Goal: Transaction & Acquisition: Purchase product/service

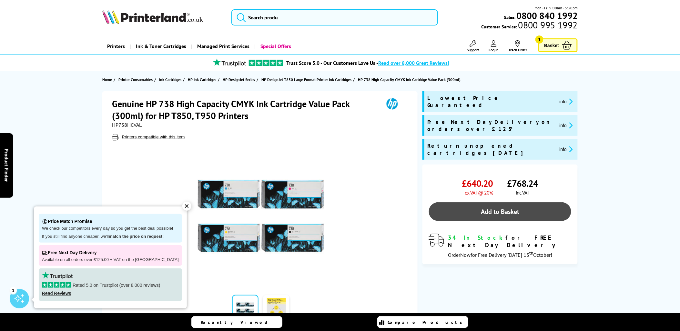
click at [499, 202] on link "Add to Basket" at bounding box center [500, 211] width 142 height 19
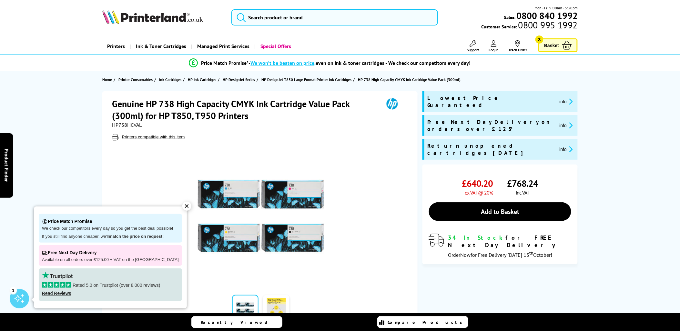
drag, startPoint x: 639, startPoint y: 143, endPoint x: 639, endPoint y: 132, distance: 11.6
click at [554, 42] on span "Basket" at bounding box center [551, 45] width 15 height 9
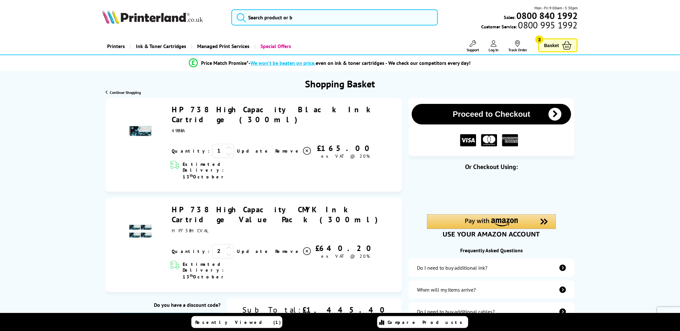
click at [226, 251] on icon at bounding box center [229, 254] width 6 height 6
click at [237, 249] on link "Update" at bounding box center [253, 252] width 33 height 6
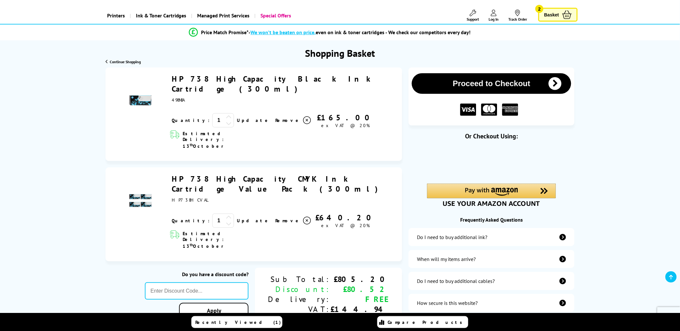
scroll to position [36, 0]
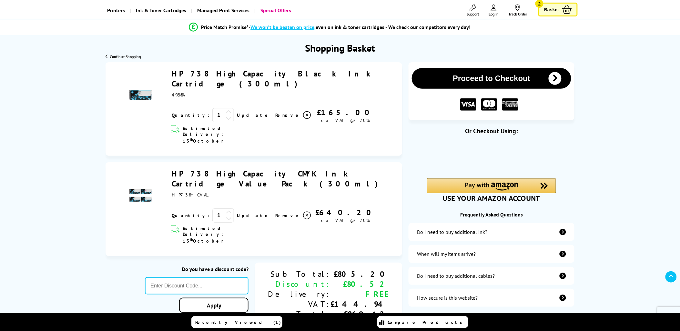
drag, startPoint x: 191, startPoint y: 87, endPoint x: 171, endPoint y: 86, distance: 19.4
click at [171, 86] on div "HP 738 High Capacity Black Ink Cartridge (300ml) 1" at bounding box center [282, 96] width 227 height 55
drag, startPoint x: 171, startPoint y: 86, endPoint x: 174, endPoint y: 85, distance: 3.3
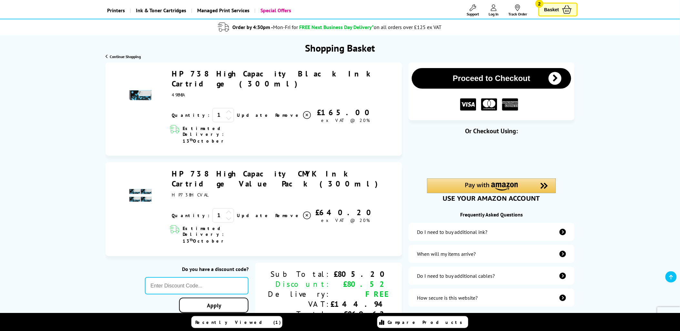
copy span "498N8A"
click at [303, 111] on icon at bounding box center [307, 115] width 8 height 8
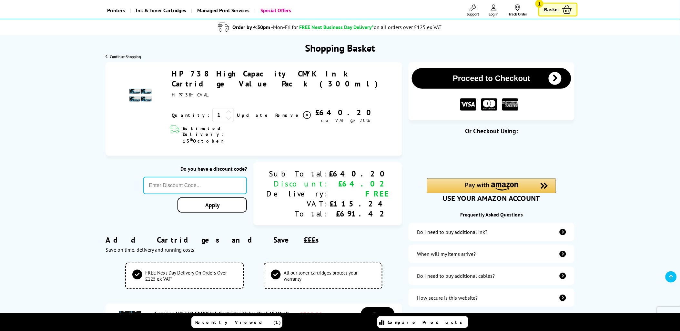
drag, startPoint x: 171, startPoint y: 73, endPoint x: 346, endPoint y: 73, distance: 174.6
click at [346, 73] on div "HP 738 High Capacity CMYK Ink Cartridge Value Pack (300ml) 1" at bounding box center [282, 96] width 227 height 55
drag, startPoint x: 346, startPoint y: 73, endPoint x: 315, endPoint y: 73, distance: 31.3
drag, startPoint x: 315, startPoint y: 73, endPoint x: 650, endPoint y: 125, distance: 339.3
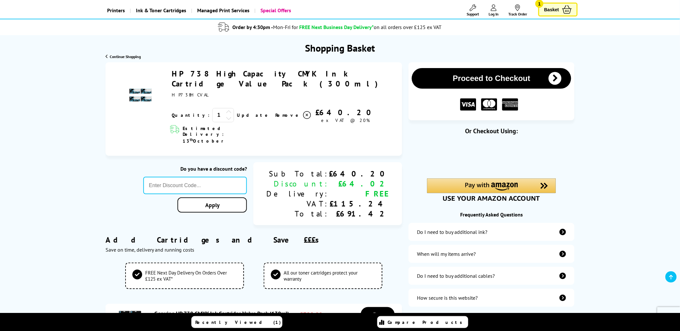
click at [494, 15] on span "Log In" at bounding box center [494, 14] width 10 height 5
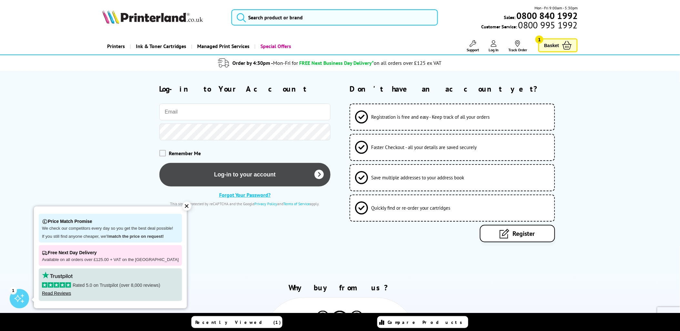
type input "alan.bevanbarratt@gmail.com"
click at [232, 175] on button "Log-in to your account" at bounding box center [244, 175] width 171 height 24
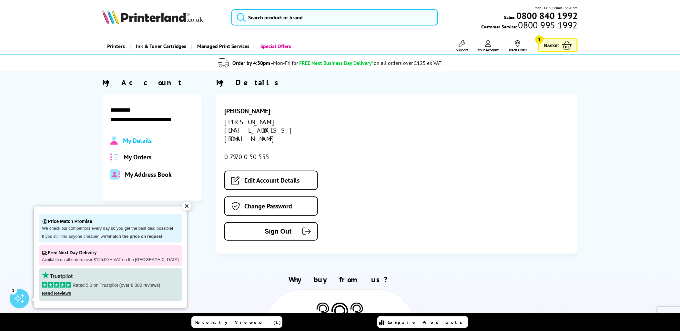
click at [149, 175] on span "My Address Book" at bounding box center [148, 174] width 47 height 8
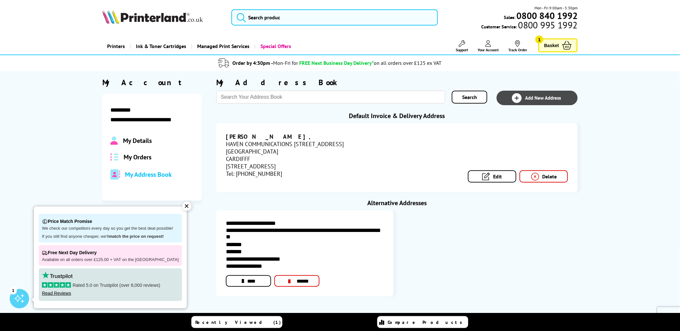
click at [538, 97] on span "Add New Address" at bounding box center [543, 98] width 36 height 6
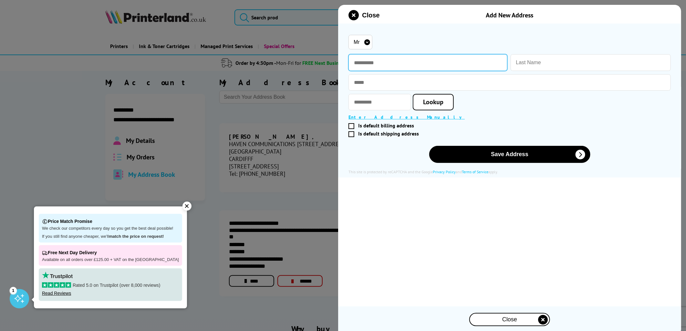
click at [362, 63] on input "text" at bounding box center [427, 62] width 159 height 17
type input "****"
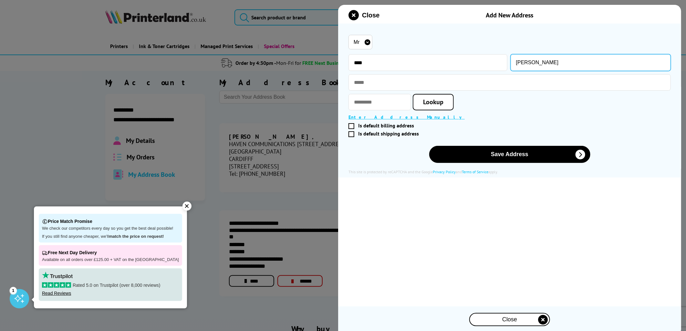
type input "BOWEN"
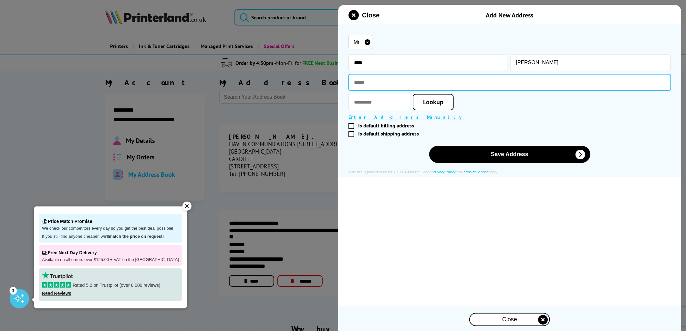
click at [379, 81] on input "text" at bounding box center [509, 82] width 322 height 16
type input "**********"
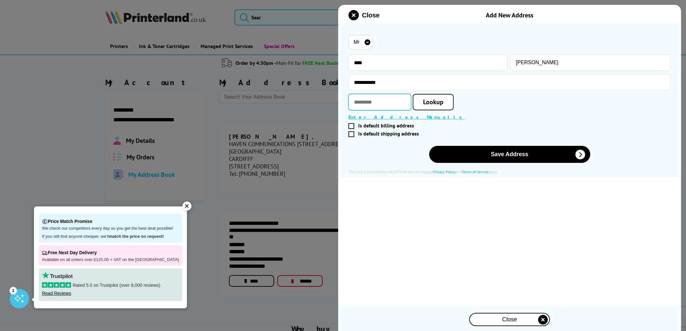
click at [385, 99] on input "text" at bounding box center [379, 102] width 63 height 16
click at [443, 100] on span "Lookup" at bounding box center [433, 102] width 20 height 8
click at [443, 102] on span "Lookup" at bounding box center [433, 102] width 20 height 8
click at [380, 102] on input "********" at bounding box center [379, 102] width 63 height 16
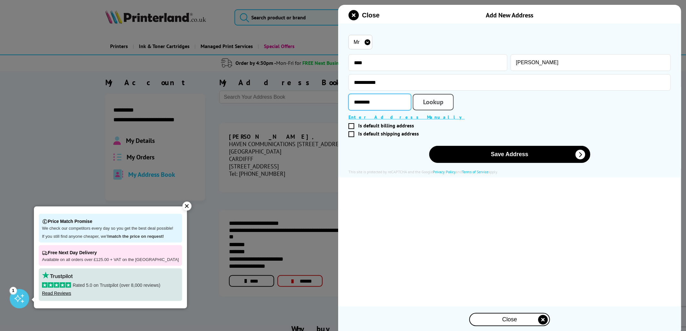
type input "********"
click at [439, 107] on link "Lookup" at bounding box center [433, 102] width 41 height 16
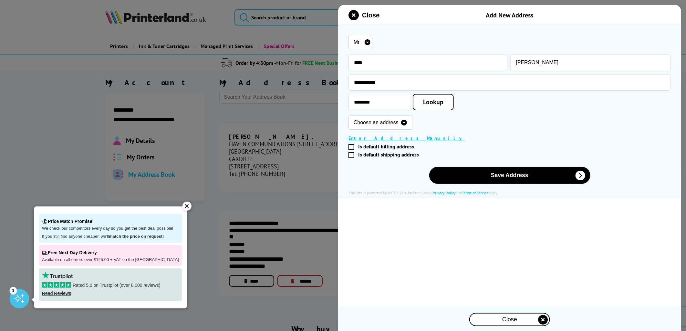
click at [413, 119] on select "Choose an address Canolfan, Pentre Awel, Llanelli, SA15 2EZ" at bounding box center [380, 122] width 65 height 15
select select "GB|RM|B|57080944"
click at [348, 116] on select "Choose an address Canolfan, Pentre Awel, Llanelli, SA15 2EZ" at bounding box center [380, 122] width 65 height 15
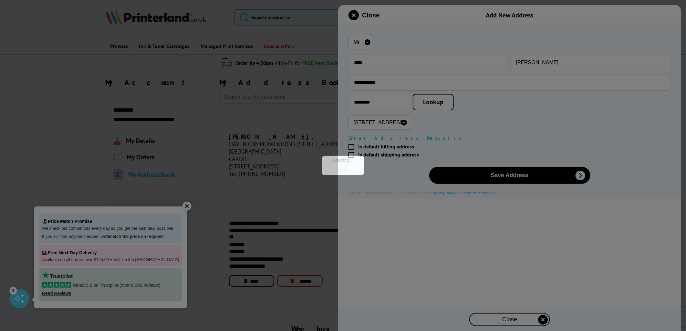
type input "Canolfan"
type input "Pentre Awel"
type input "Llanelli"
type input "Carmarthenshire"
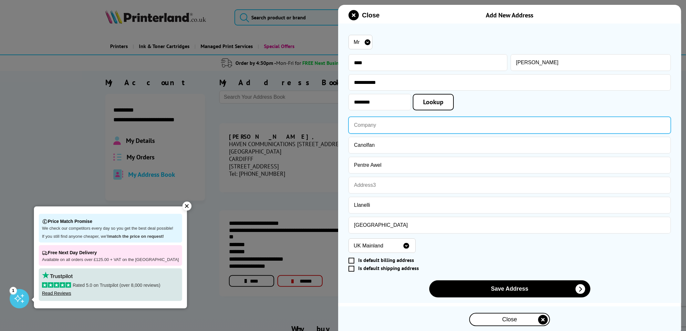
drag, startPoint x: 401, startPoint y: 122, endPoint x: 427, endPoint y: 116, distance: 26.8
click at [402, 121] on input "text" at bounding box center [509, 125] width 322 height 17
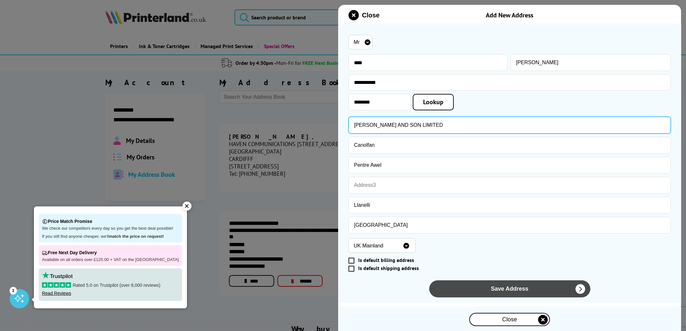
type input "W B GRIFFITHS AND SON LIMITED"
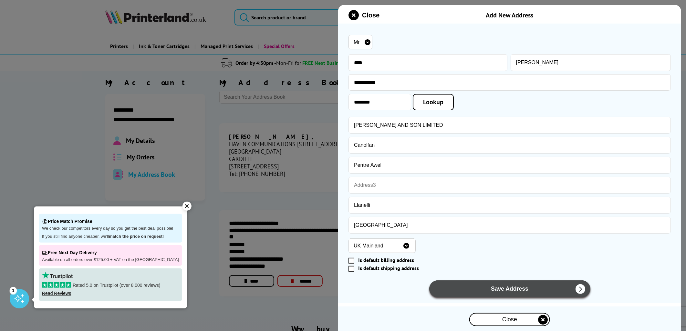
click at [500, 289] on button "Save Address" at bounding box center [509, 289] width 161 height 17
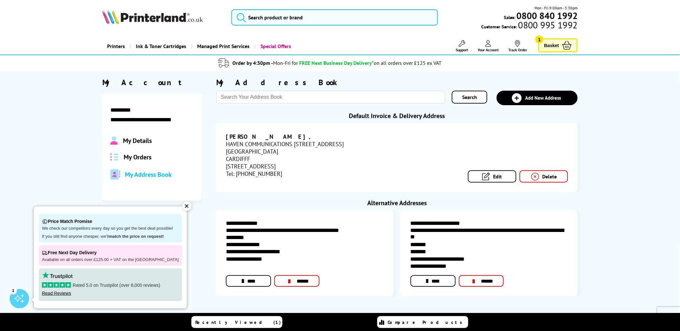
click at [505, 172] on link "Edit" at bounding box center [492, 176] width 48 height 12
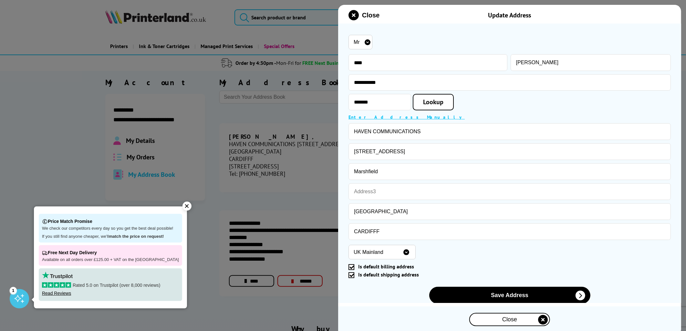
click at [351, 275] on span at bounding box center [351, 275] width 6 height 6
click at [351, 275] on input "Is default shipping address" at bounding box center [508, 275] width 317 height 0
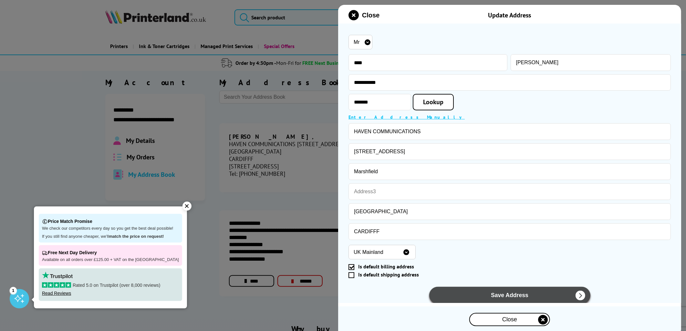
click at [483, 295] on button "Save Address" at bounding box center [509, 295] width 161 height 17
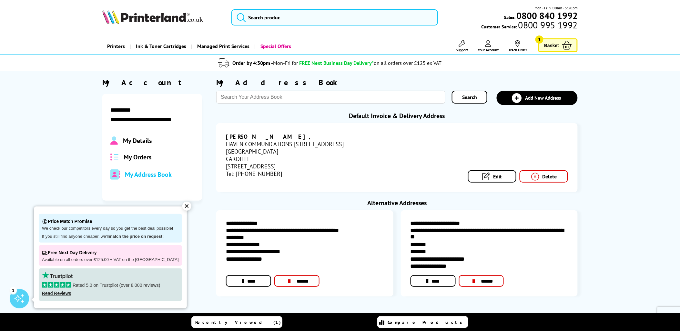
click at [260, 281] on link "****" at bounding box center [248, 281] width 45 height 12
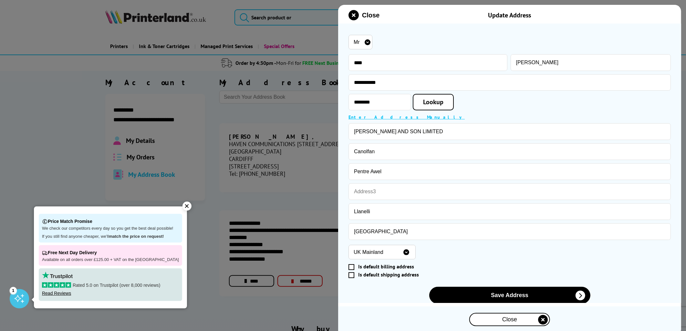
click at [352, 275] on span at bounding box center [351, 275] width 6 height 6
click at [352, 275] on input "Is default shipping address" at bounding box center [508, 275] width 317 height 0
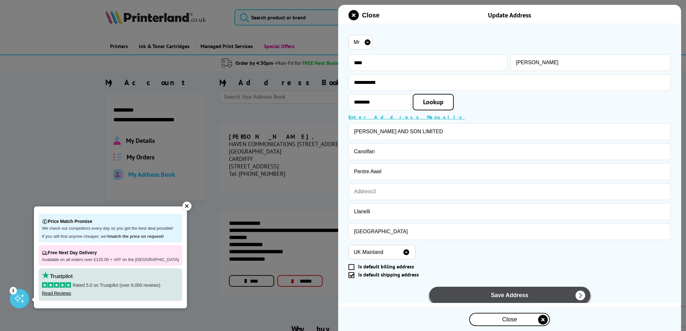
click at [495, 294] on button "Save Address" at bounding box center [509, 295] width 161 height 17
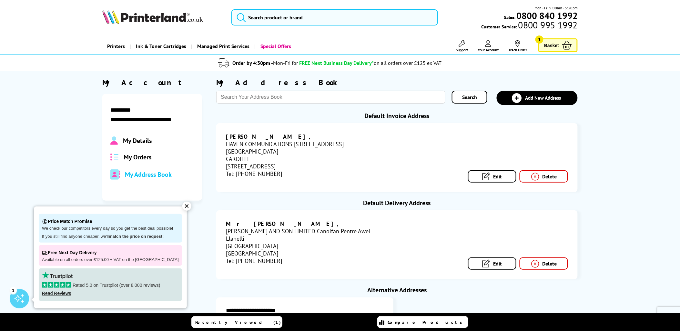
click at [567, 48] on icon at bounding box center [567, 45] width 10 height 9
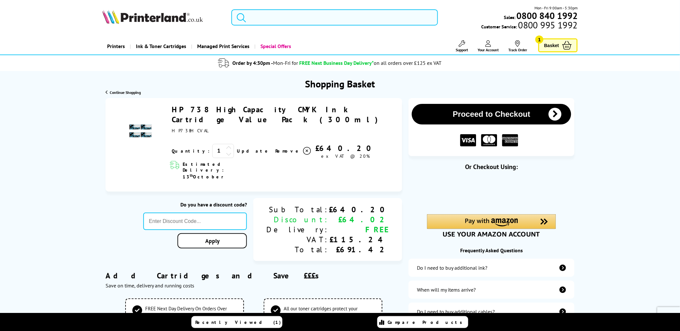
click at [258, 15] on input "search" at bounding box center [334, 17] width 207 height 16
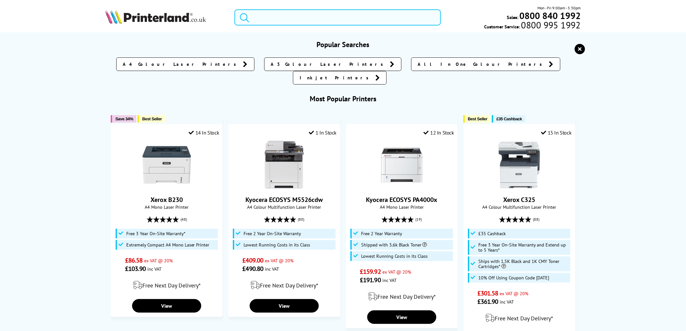
paste input "498N8A"
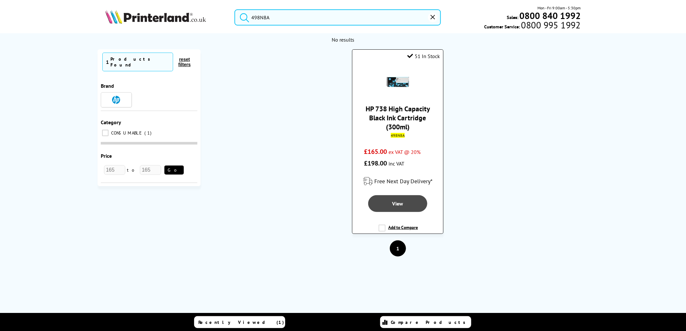
type input "498N8A"
click at [401, 201] on link "View" at bounding box center [397, 203] width 59 height 17
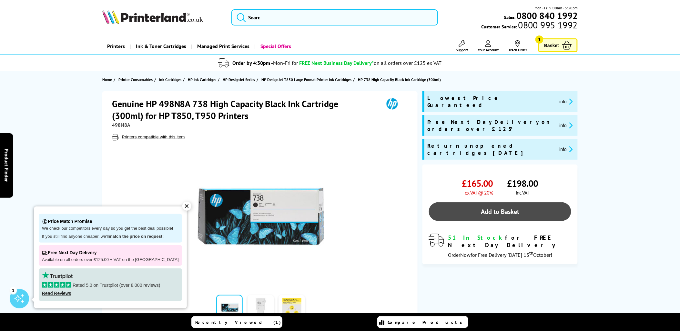
click at [498, 202] on link "Add to Basket" at bounding box center [500, 211] width 142 height 19
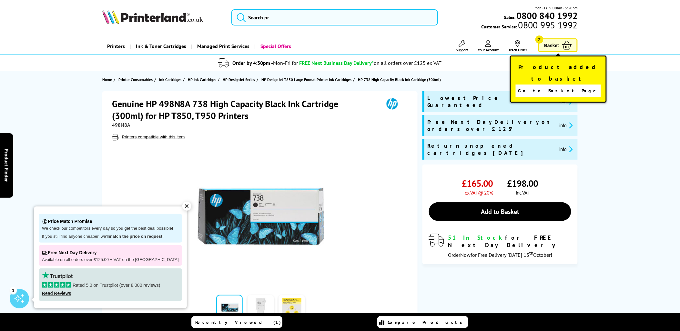
click at [556, 43] on span "Basket" at bounding box center [551, 45] width 15 height 9
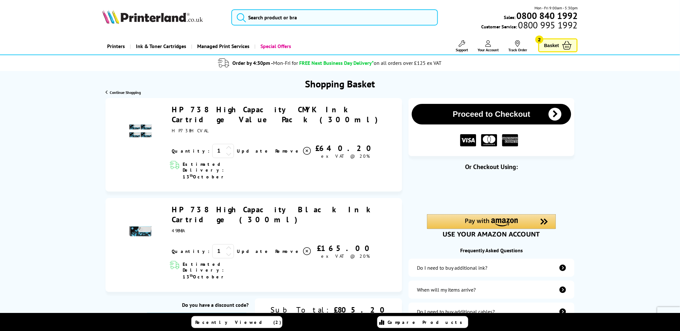
click at [490, 114] on button "Proceed to Checkout" at bounding box center [491, 114] width 159 height 21
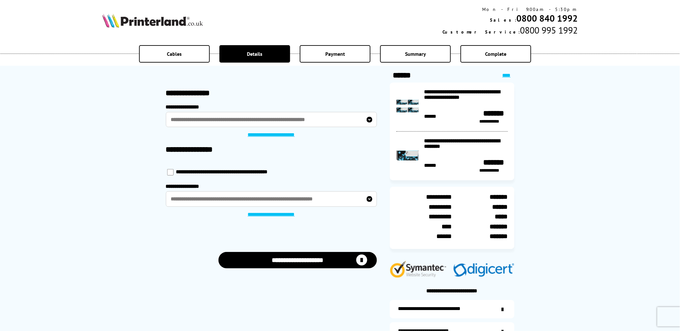
click at [227, 201] on label "**********" at bounding box center [271, 198] width 211 height 15
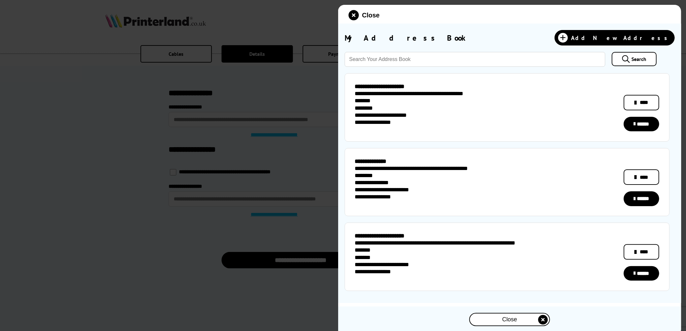
click at [643, 199] on link "******" at bounding box center [641, 198] width 36 height 15
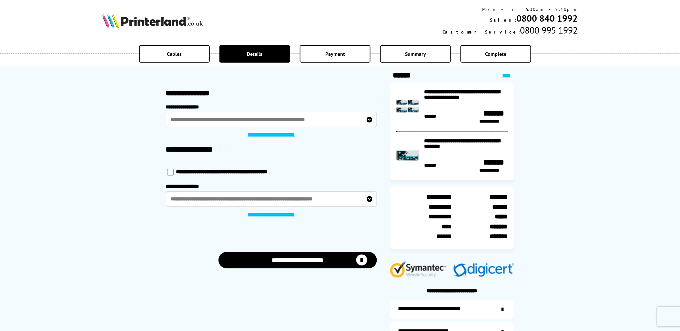
click at [304, 263] on button "**********" at bounding box center [298, 260] width 159 height 16
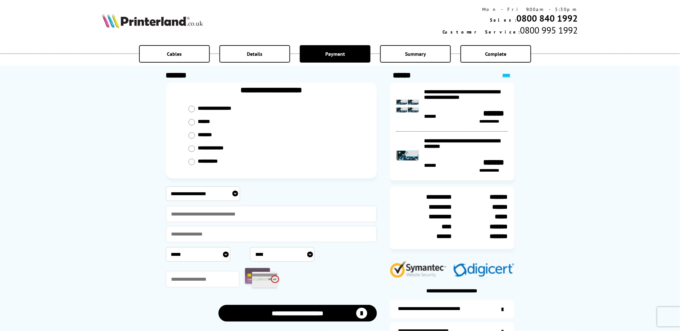
click at [190, 121] on input "radio" at bounding box center [192, 122] width 6 height 6
radio input "****"
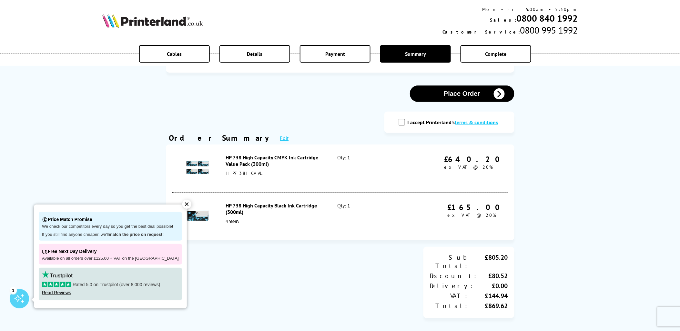
scroll to position [47, 0]
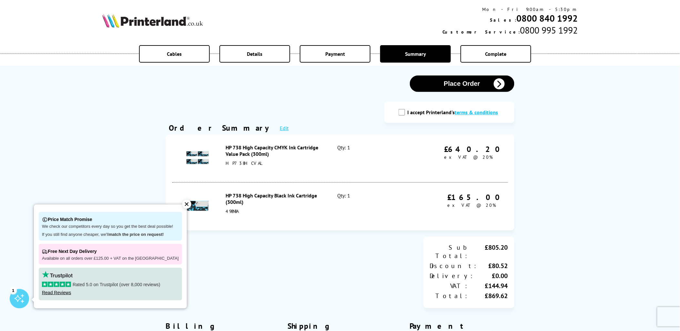
click at [402, 114] on input "I accept Printerland's terms & conditions" at bounding box center [402, 112] width 6 height 6
checkbox input "true"
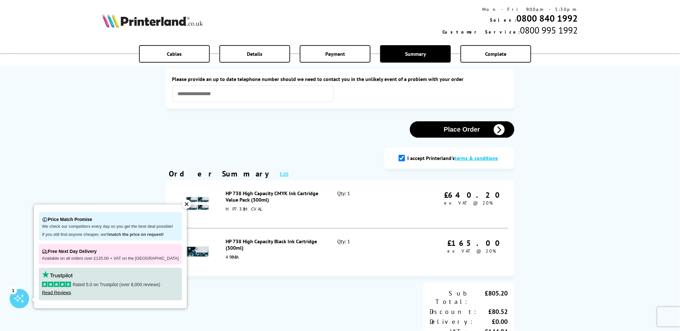
scroll to position [0, 0]
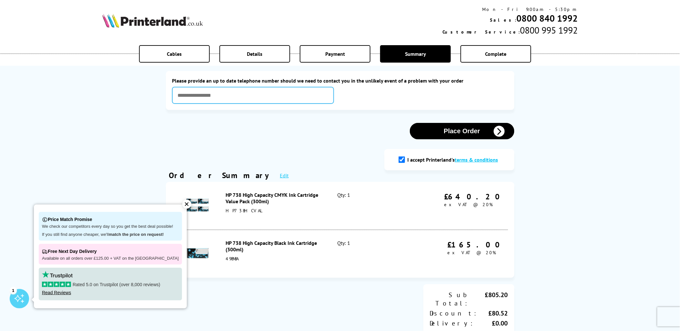
click at [257, 94] on input "text" at bounding box center [252, 95] width 161 height 16
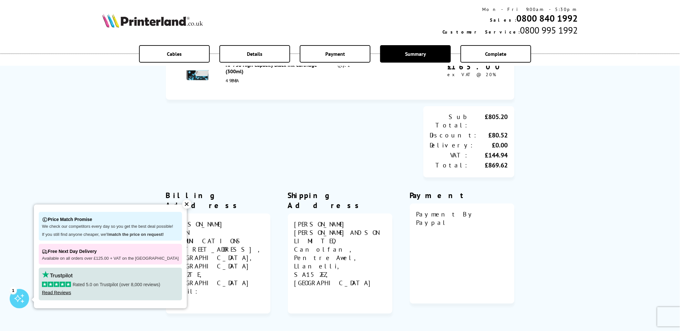
scroll to position [179, 0]
type input "**********"
click at [169, 331] on input "We’ll send you exclusive Printerland discount codes. Tick this box if you do no…" at bounding box center [170, 335] width 6 height 6
checkbox input "true"
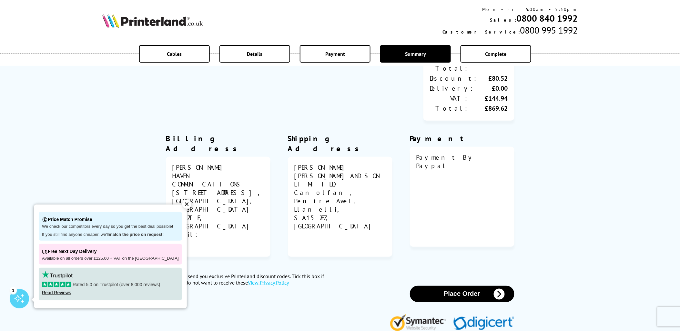
scroll to position [239, 0]
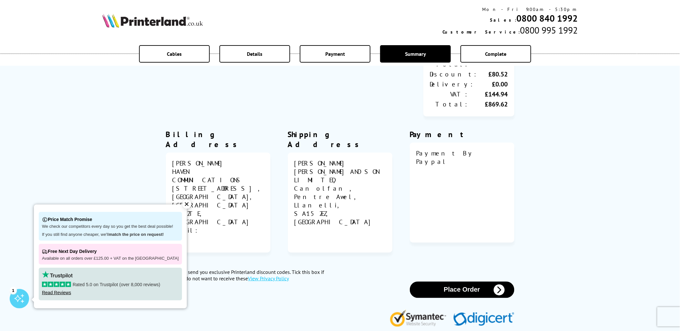
click at [464, 282] on button "Place Order" at bounding box center [462, 290] width 105 height 16
